Goal: Find specific page/section

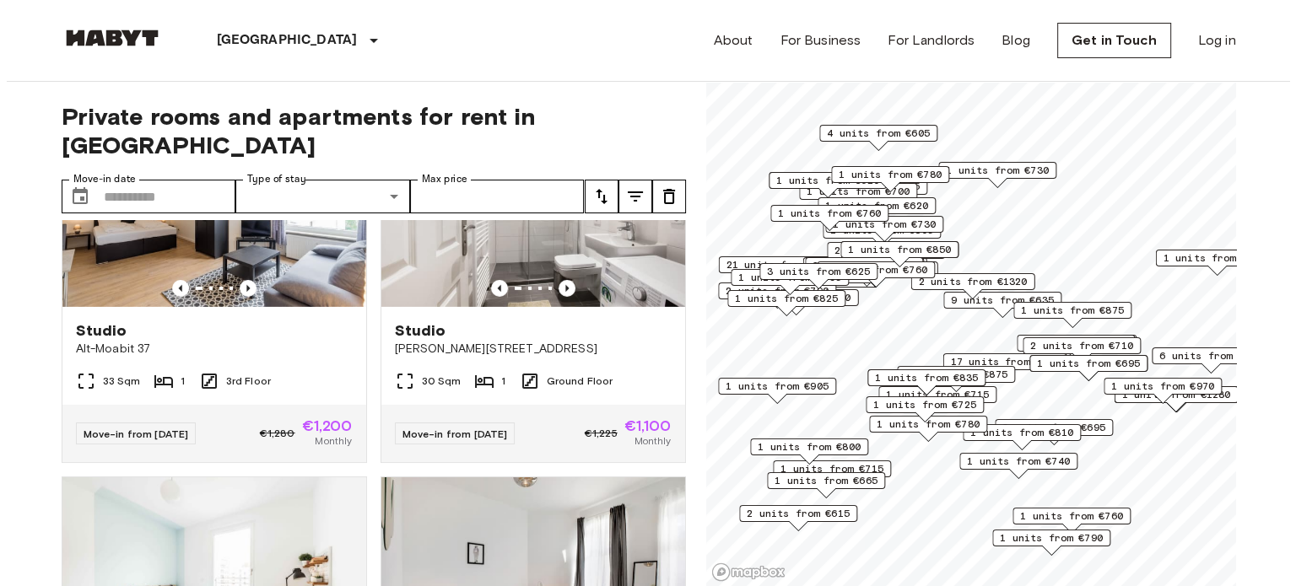
scroll to position [5318, 0]
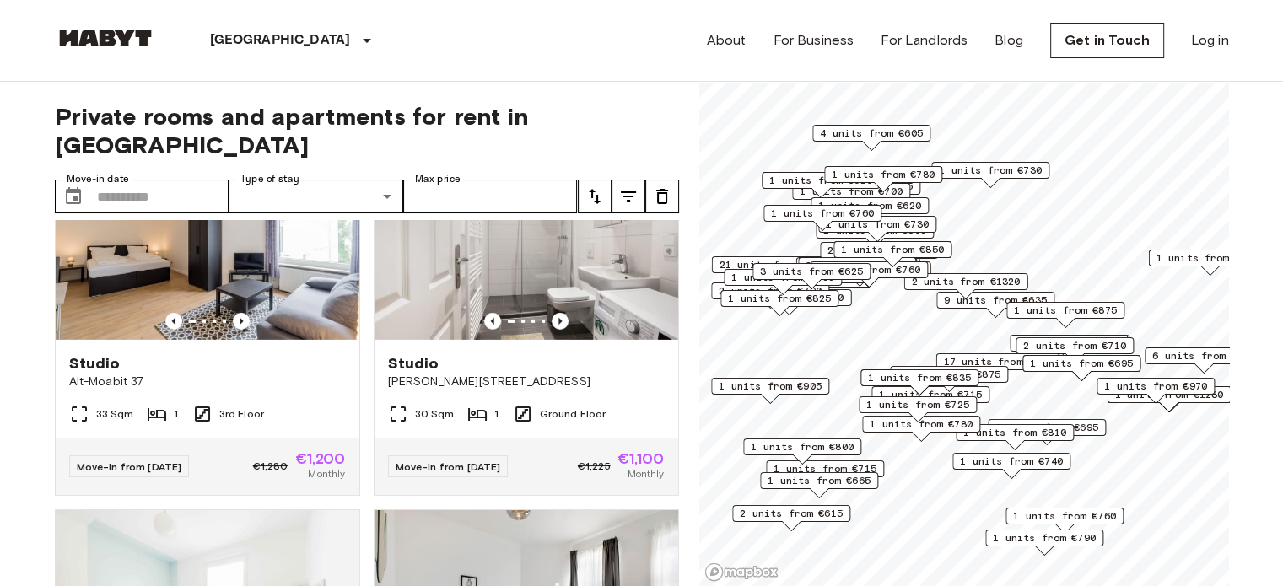
click at [627, 186] on icon "tune" at bounding box center [629, 196] width 20 height 20
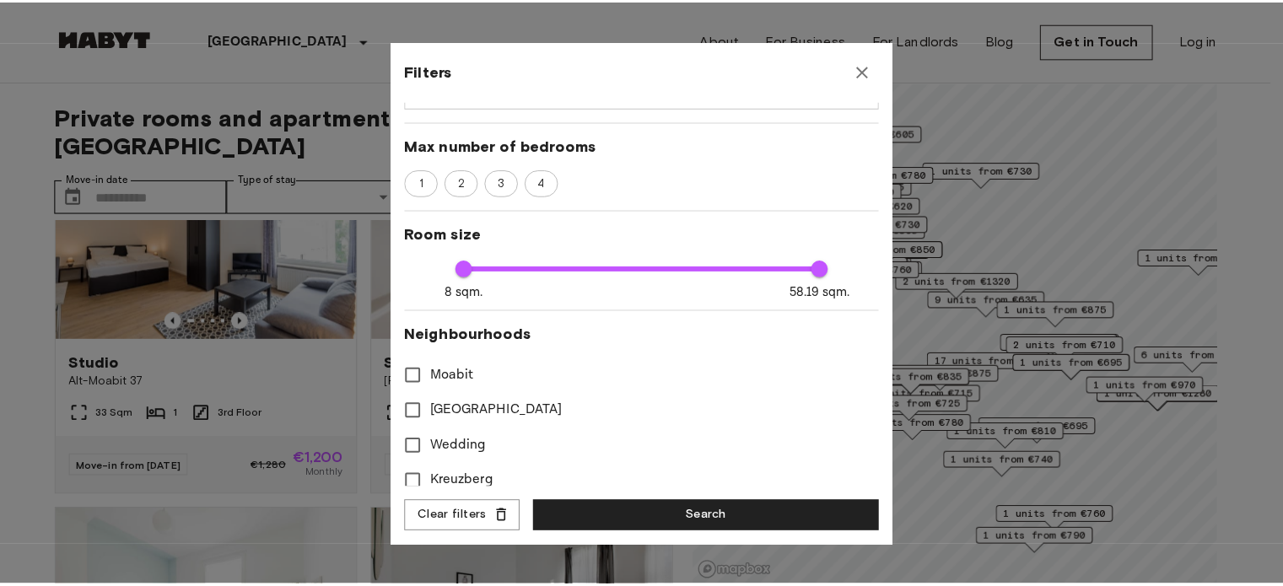
scroll to position [413, 0]
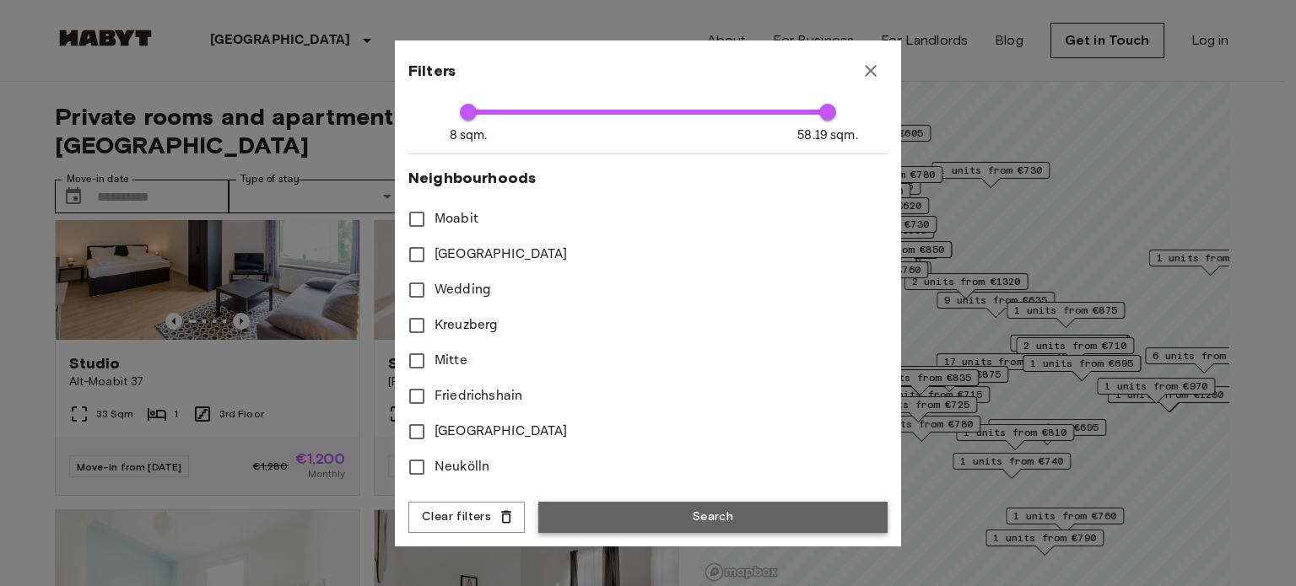
click at [699, 520] on button "Search" at bounding box center [712, 517] width 349 height 31
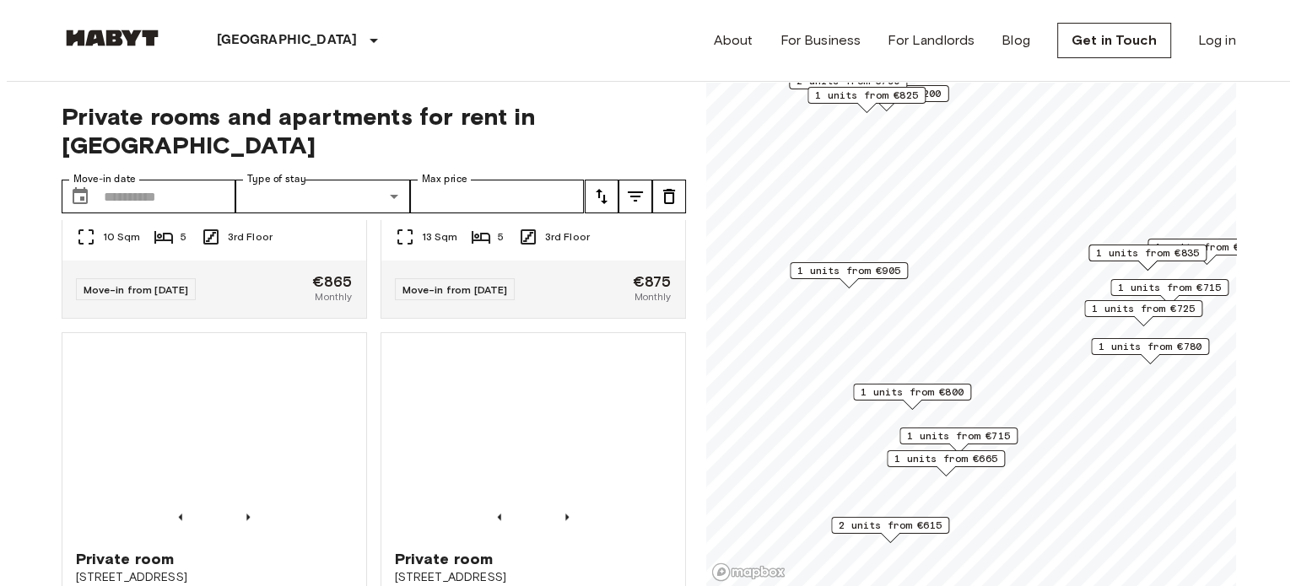
scroll to position [1764, 0]
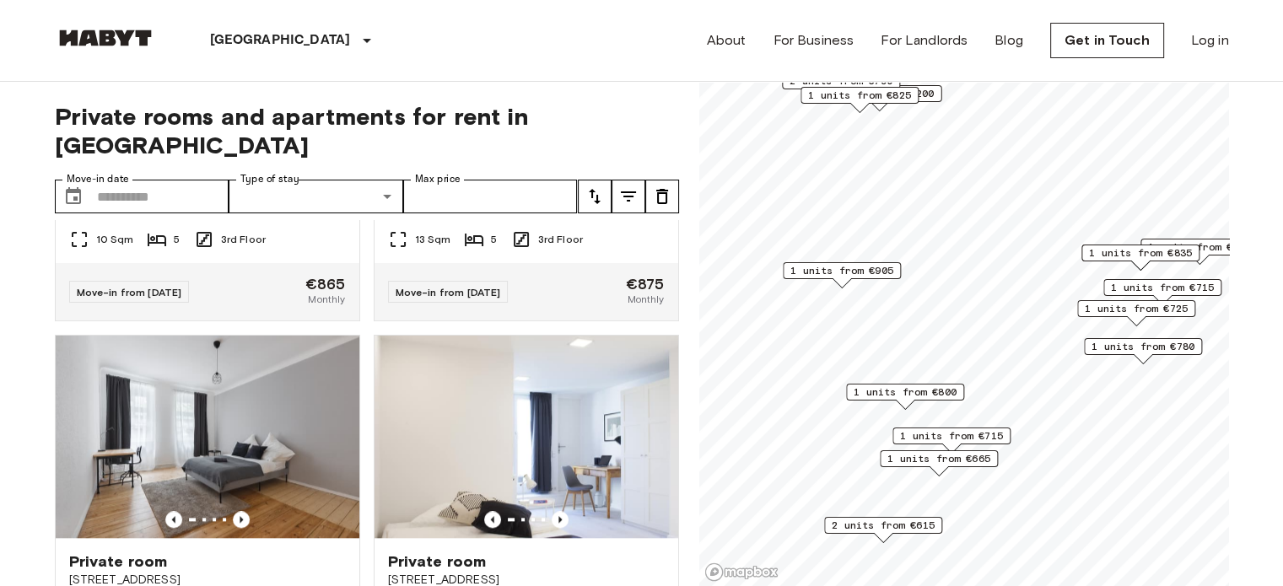
click at [641, 180] on button "tune" at bounding box center [629, 197] width 34 height 34
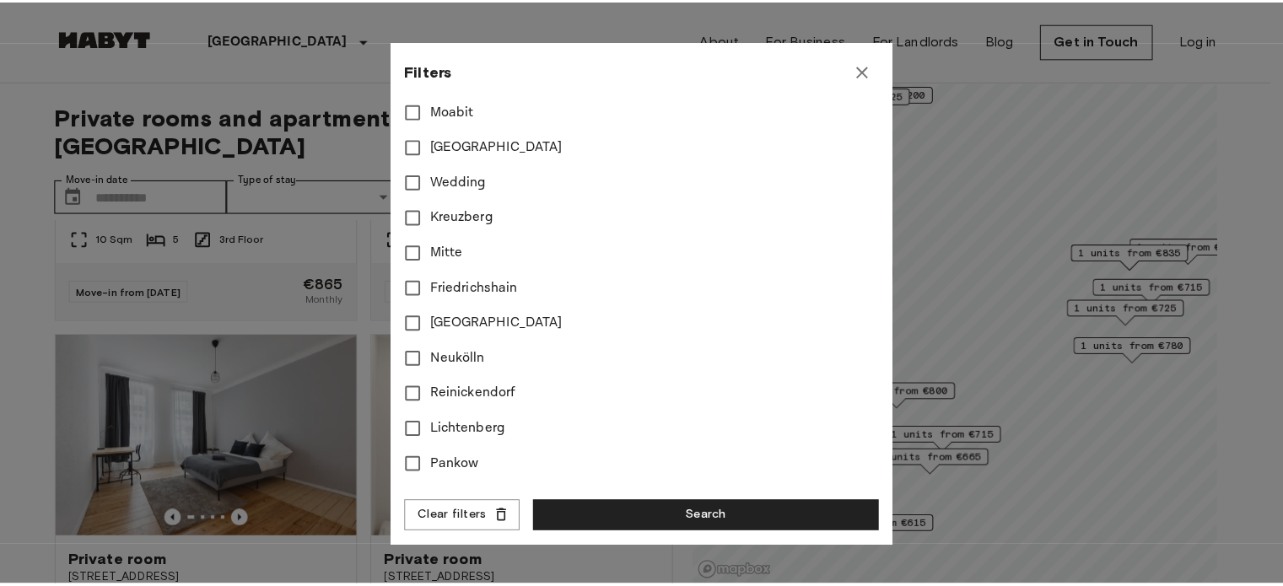
scroll to position [635, 0]
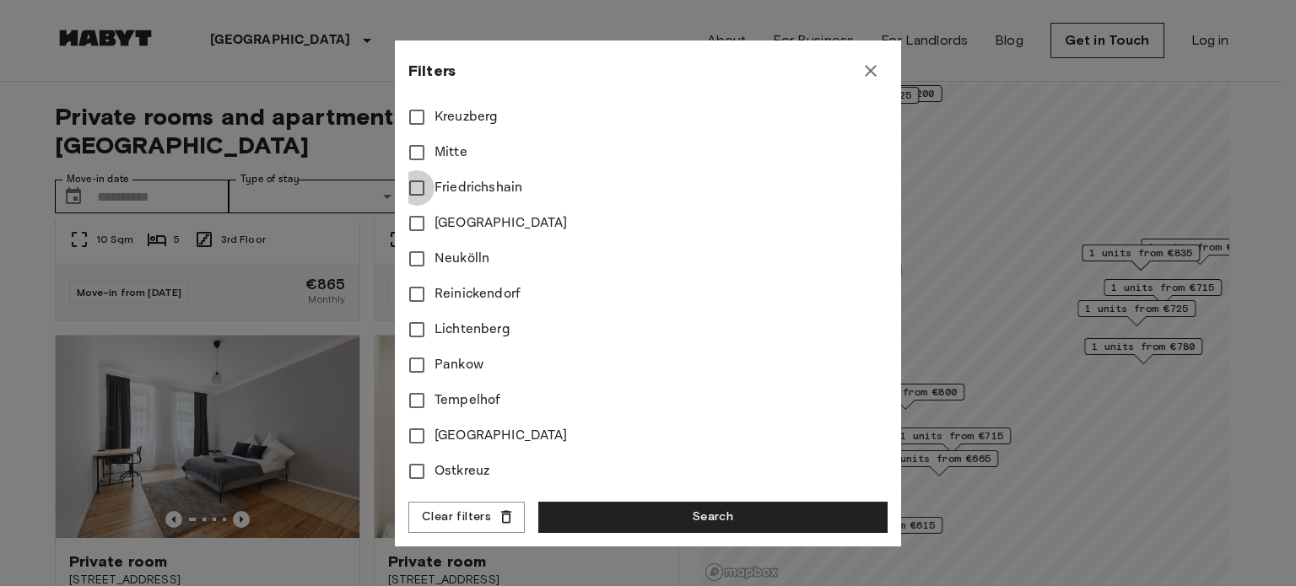
type input "**"
click at [698, 516] on button "Search" at bounding box center [712, 517] width 349 height 31
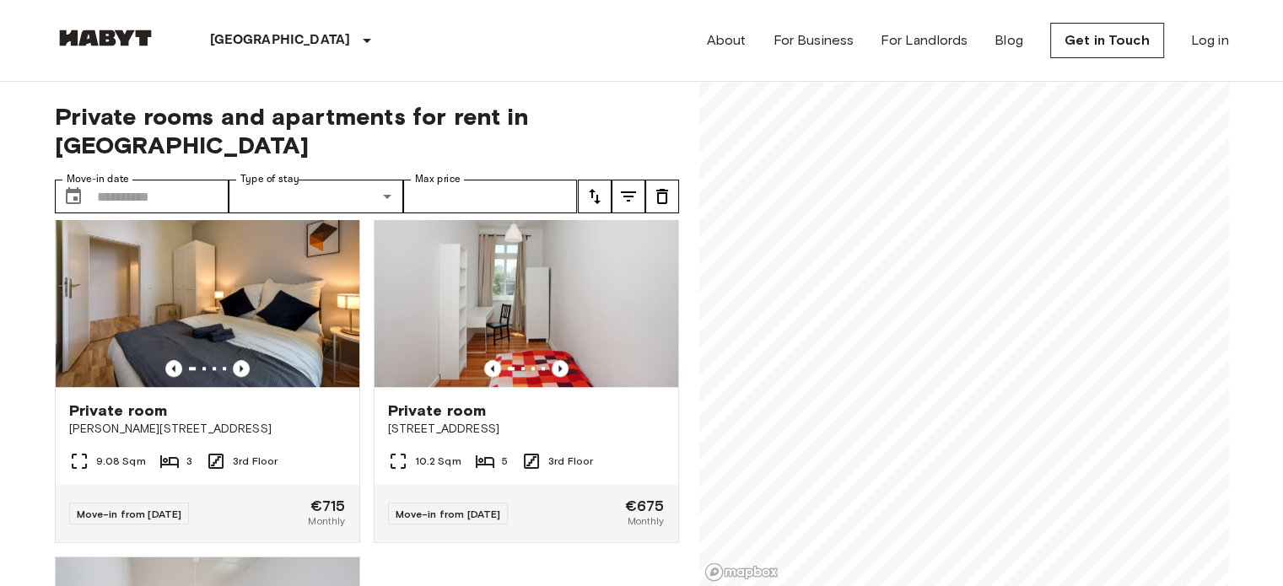
scroll to position [1527, 0]
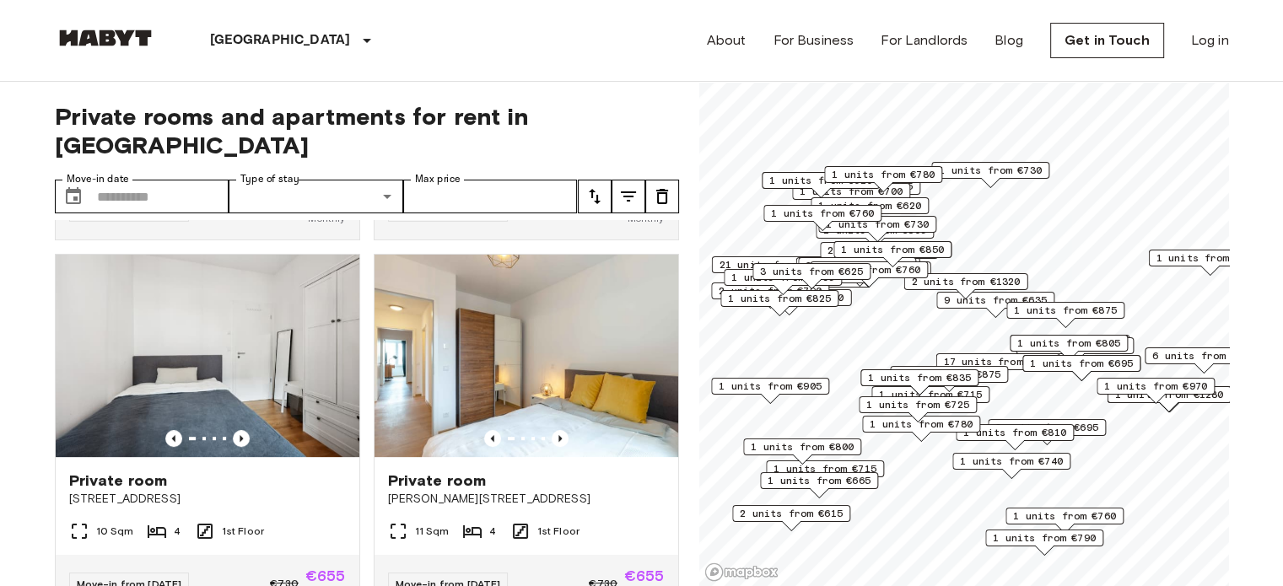
scroll to position [7279, 0]
